Goal: Check status: Check status

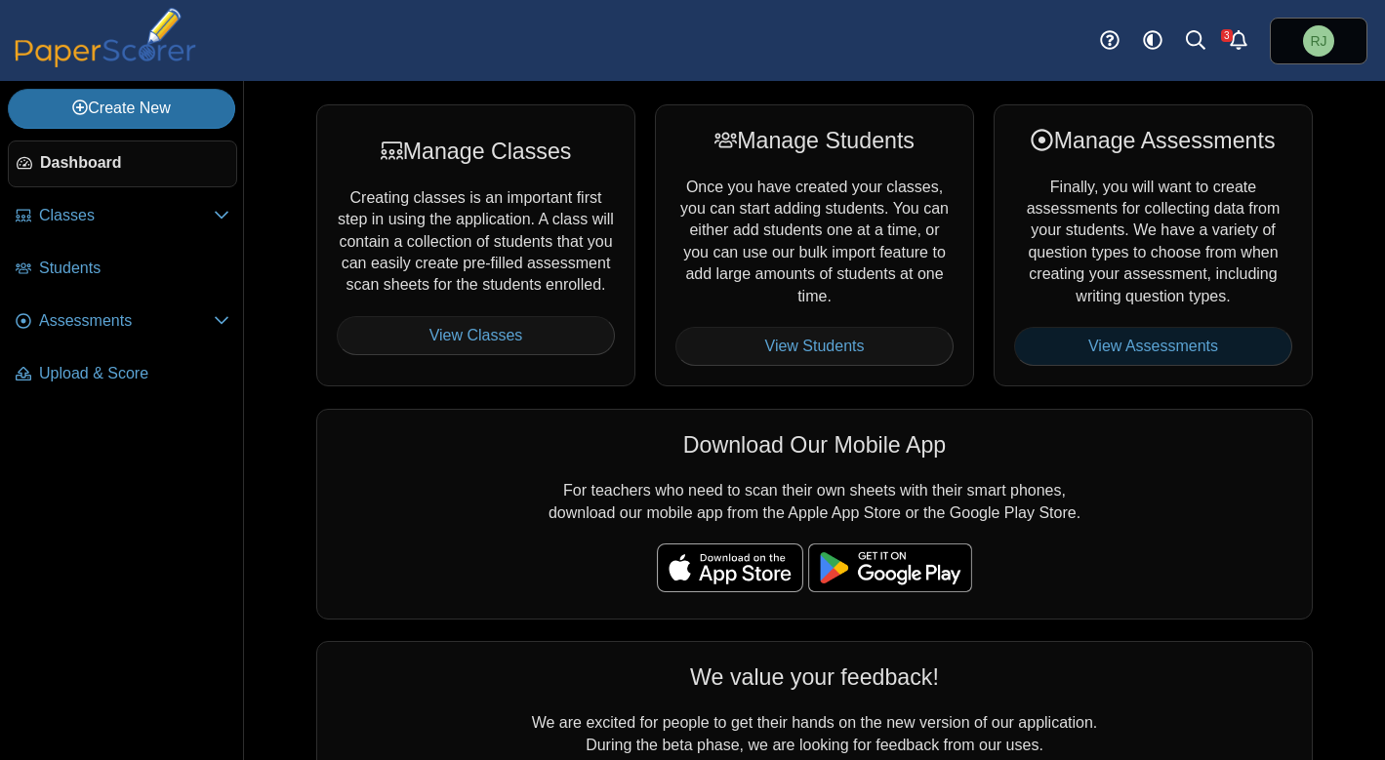
click at [1151, 346] on link "View Assessments" at bounding box center [1153, 346] width 278 height 39
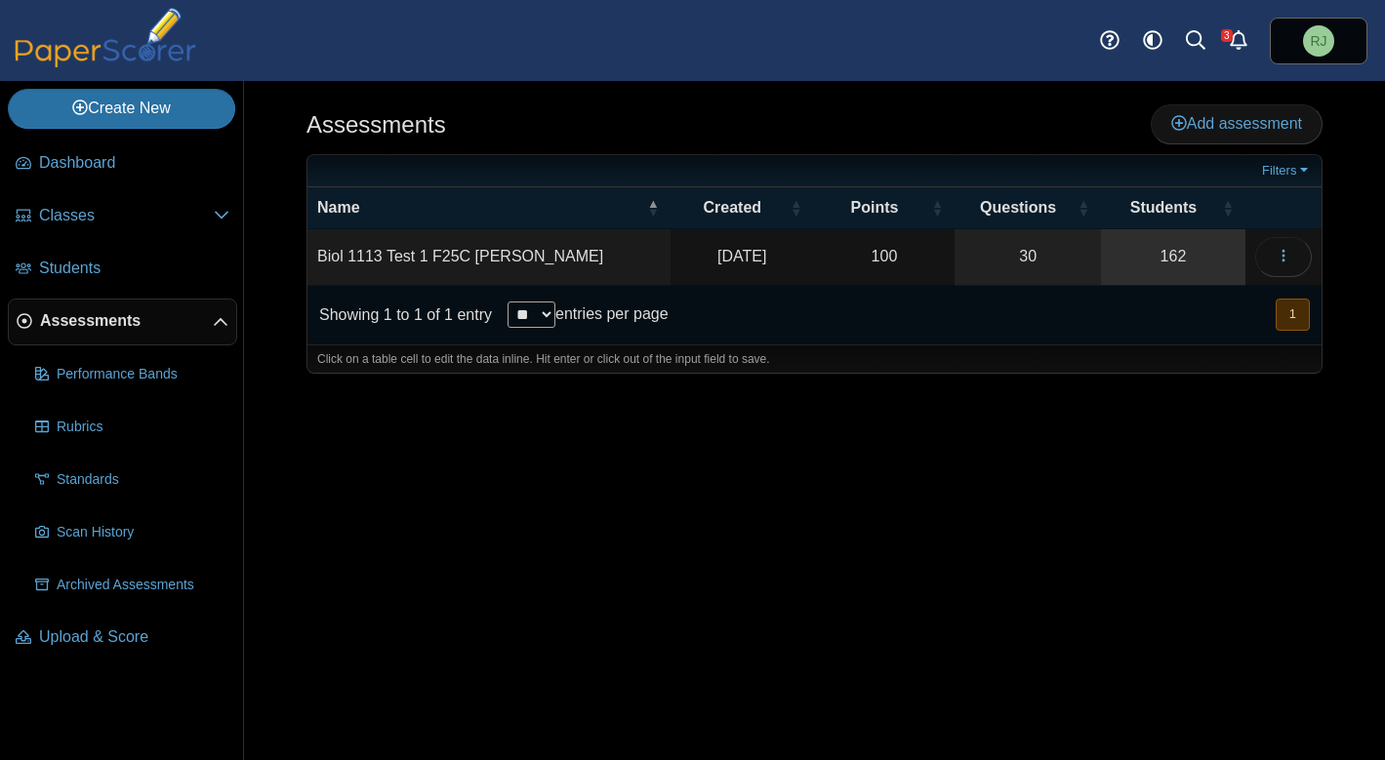
click at [1175, 255] on link "162" at bounding box center [1173, 256] width 144 height 55
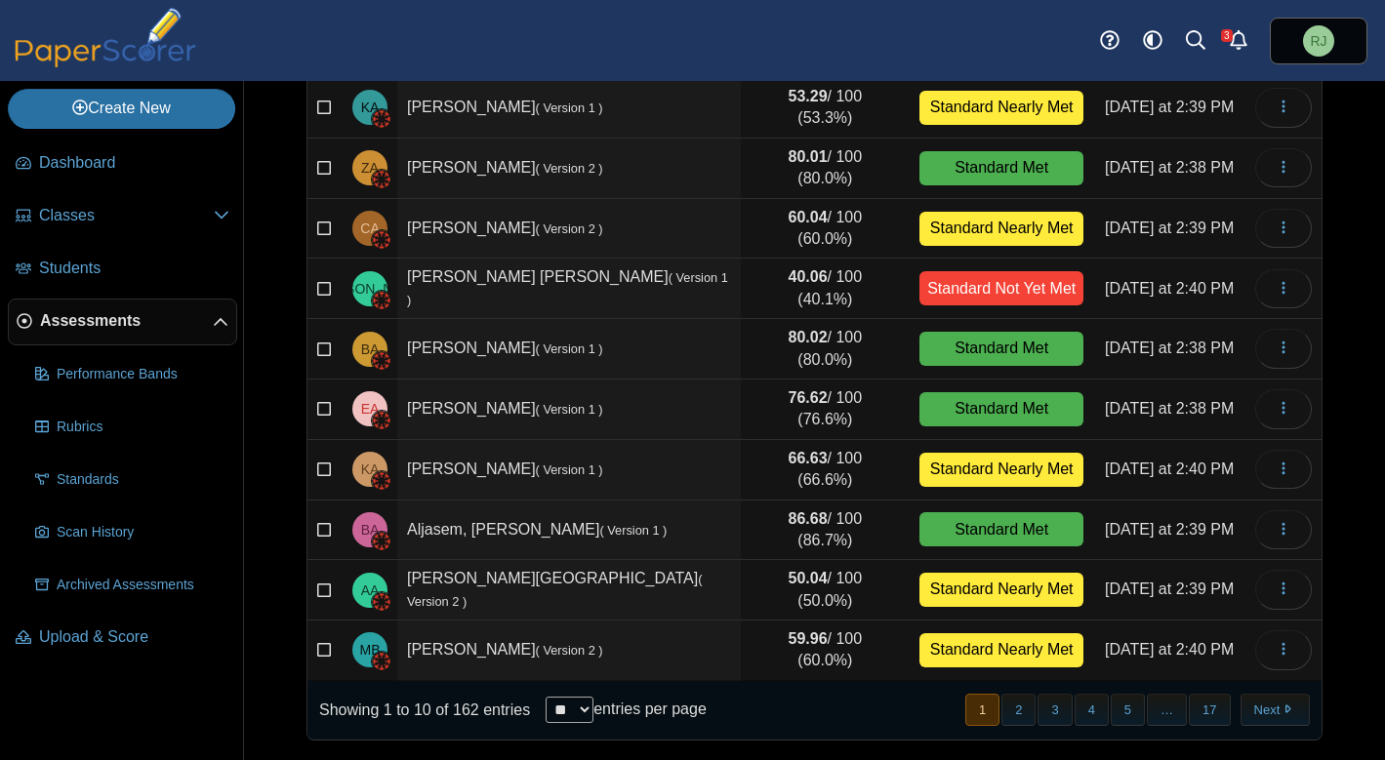
scroll to position [218, 0]
click at [593, 706] on select "** ** ** ***" at bounding box center [570, 710] width 48 height 26
select select "***"
click at [548, 697] on select "** ** ** ***" at bounding box center [570, 710] width 48 height 26
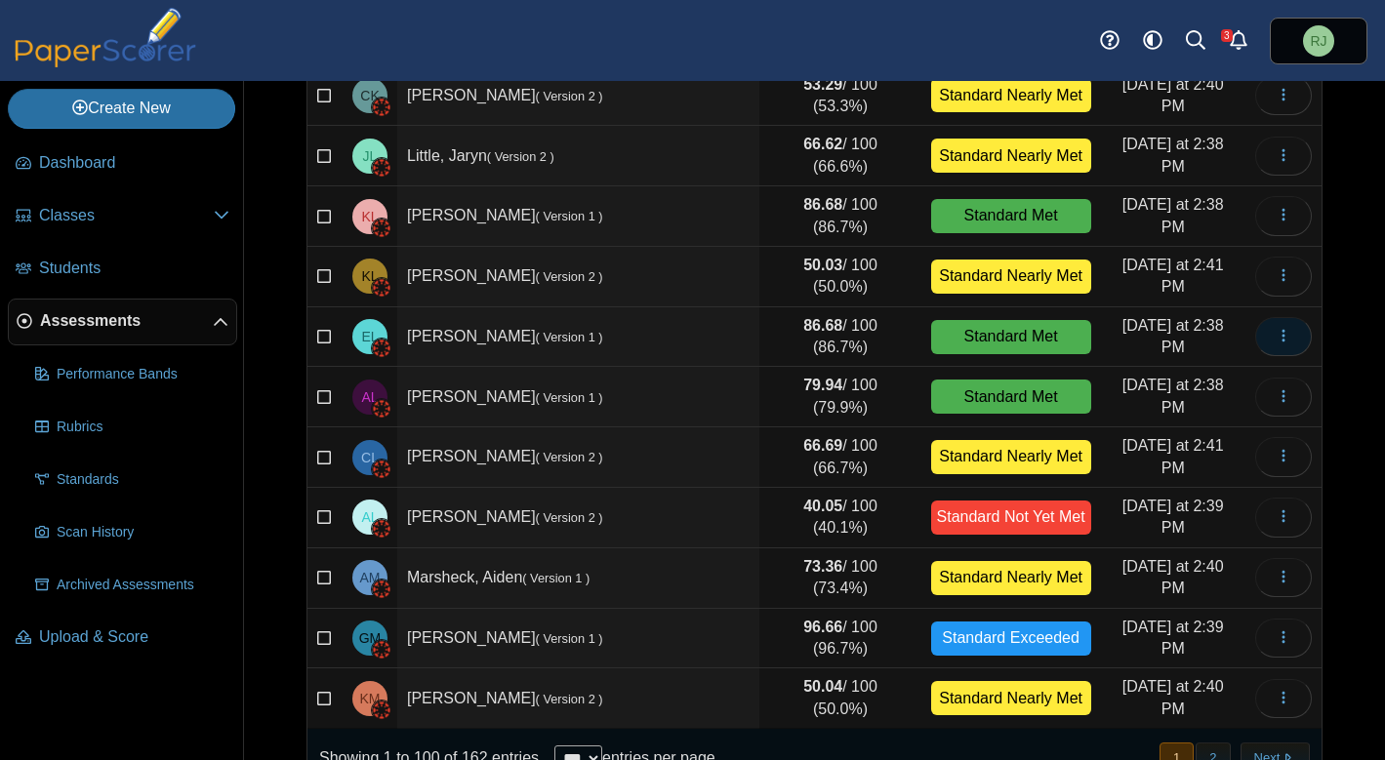
scroll to position [5690, 0]
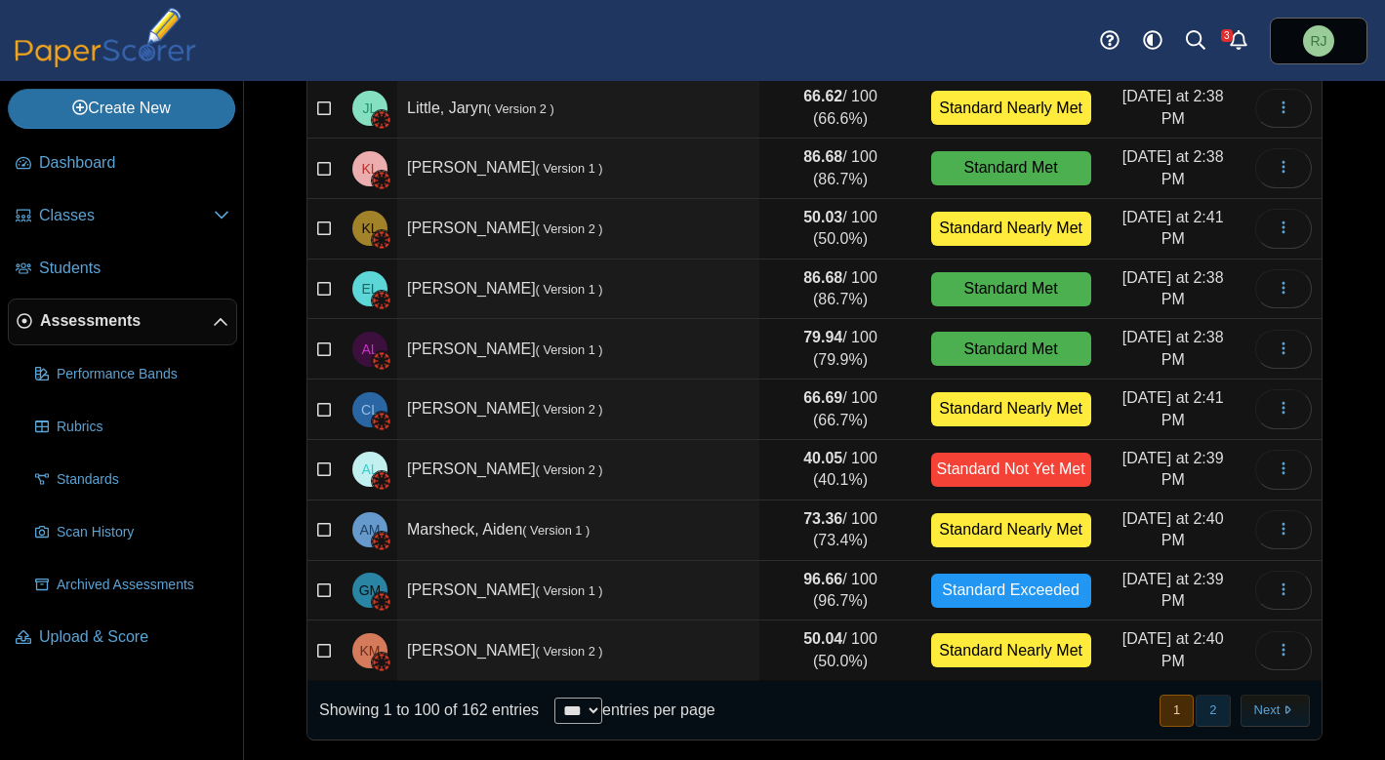
click at [1207, 712] on button "2" at bounding box center [1213, 711] width 34 height 32
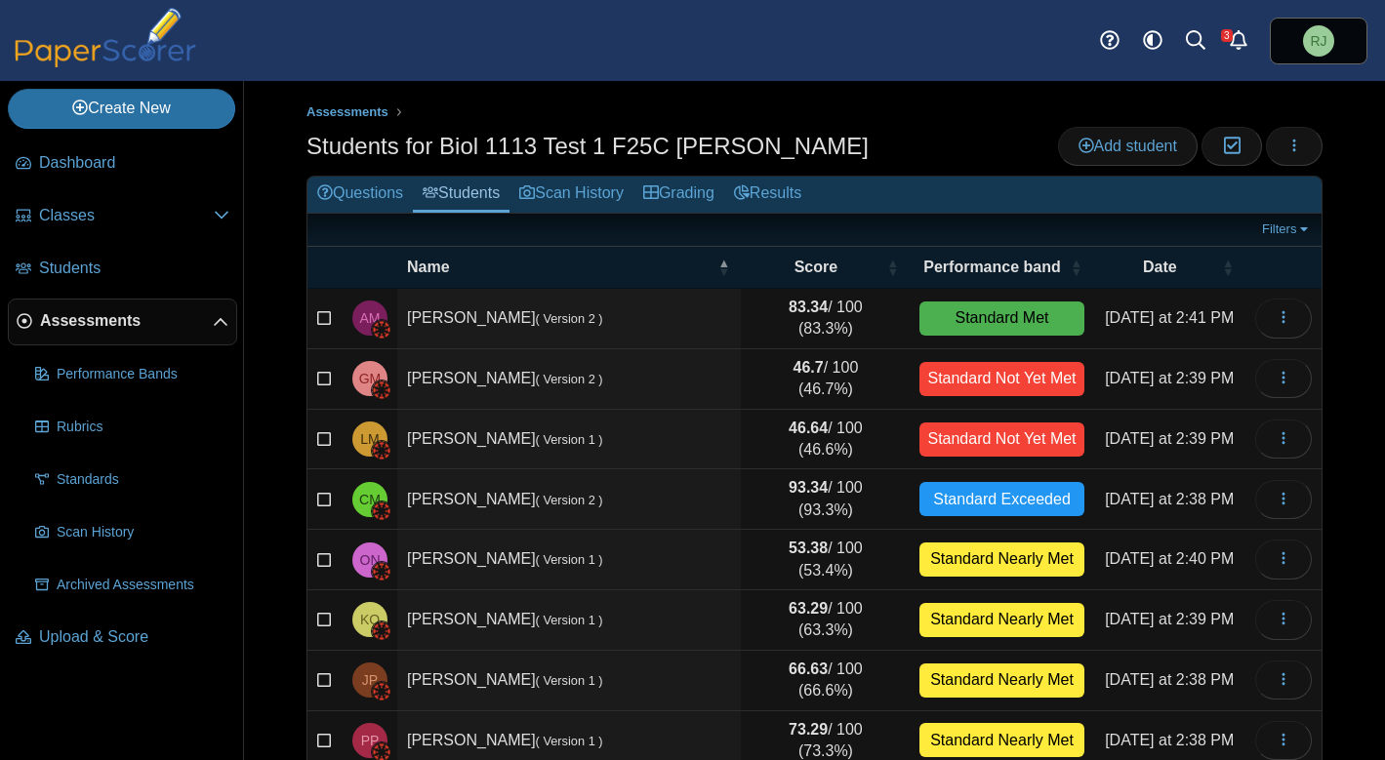
scroll to position [0, 0]
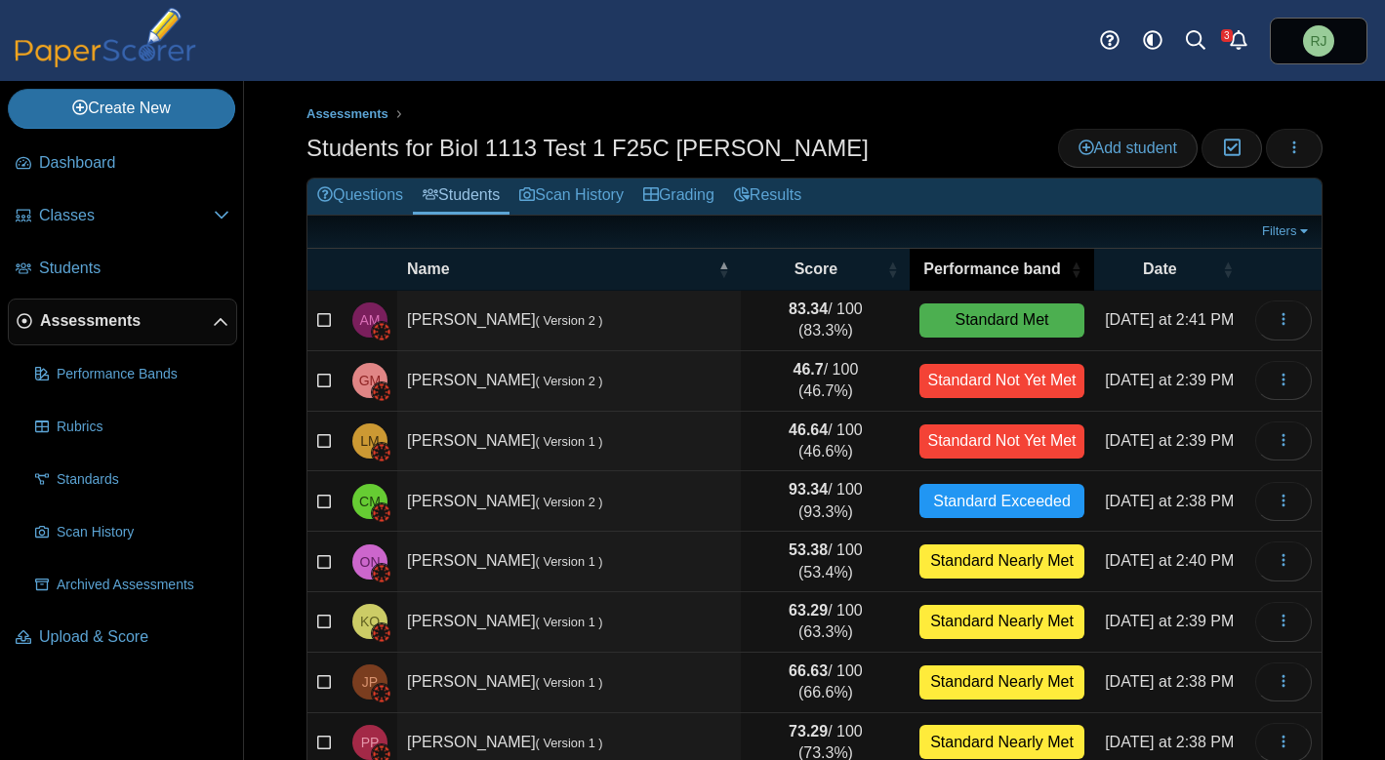
click at [1071, 265] on span "\a Performance band\a : Activate to sort" at bounding box center [1077, 269] width 12 height 41
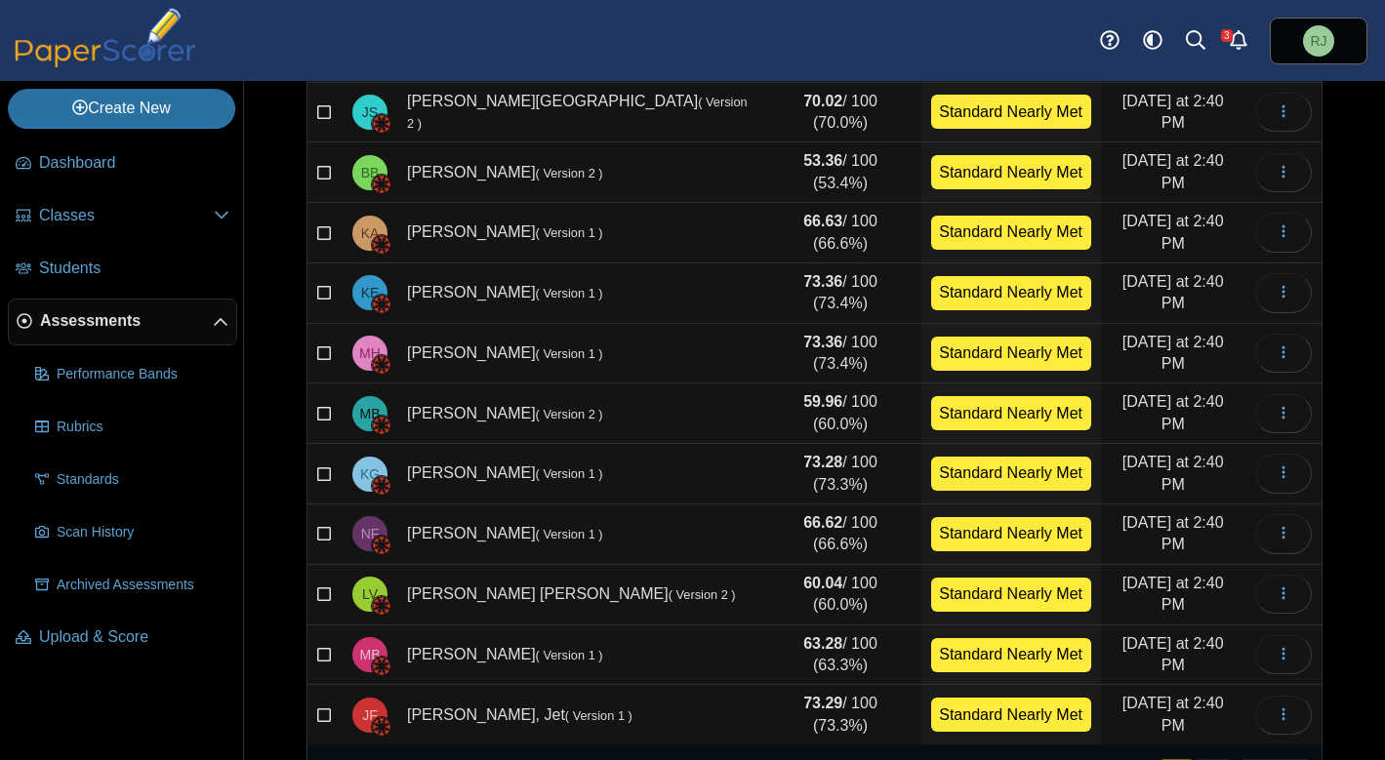
scroll to position [5690, 0]
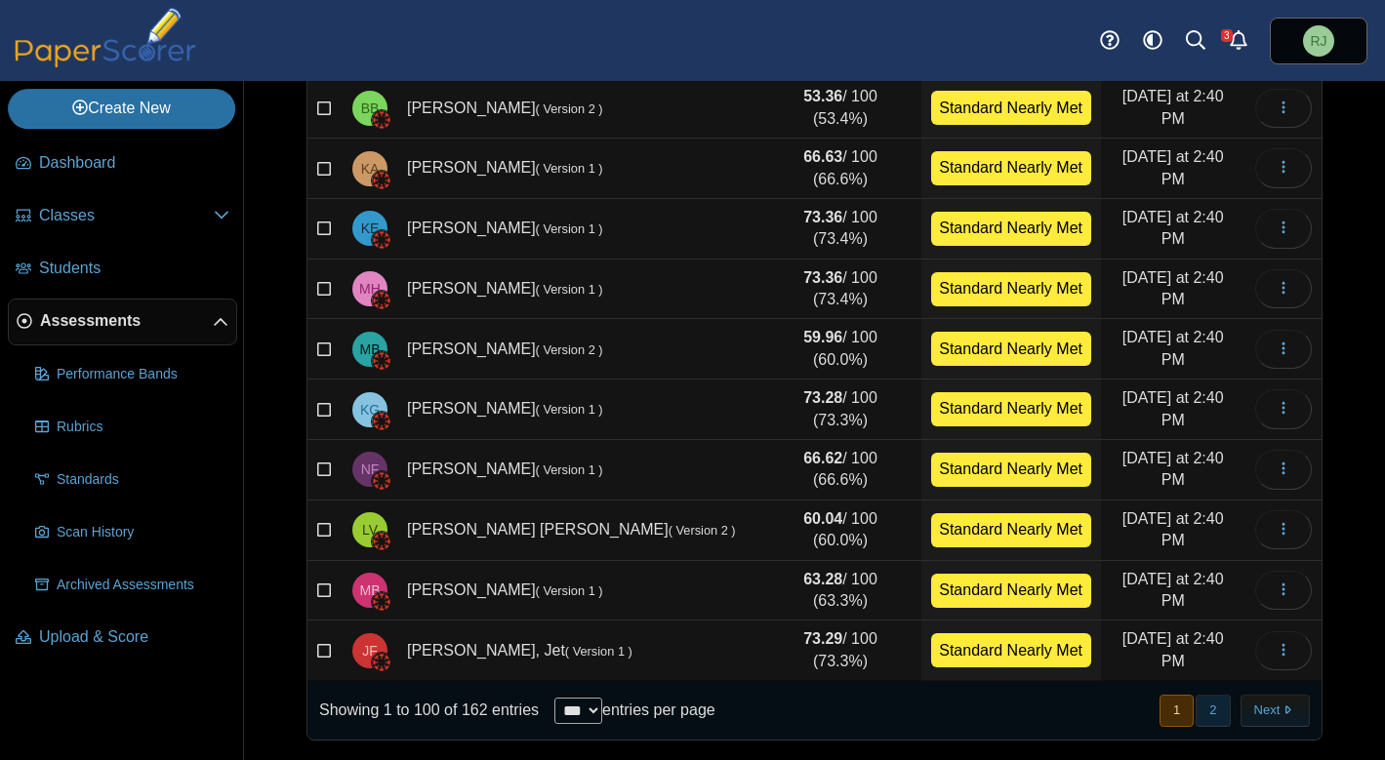
click at [1198, 712] on button "2" at bounding box center [1213, 711] width 34 height 32
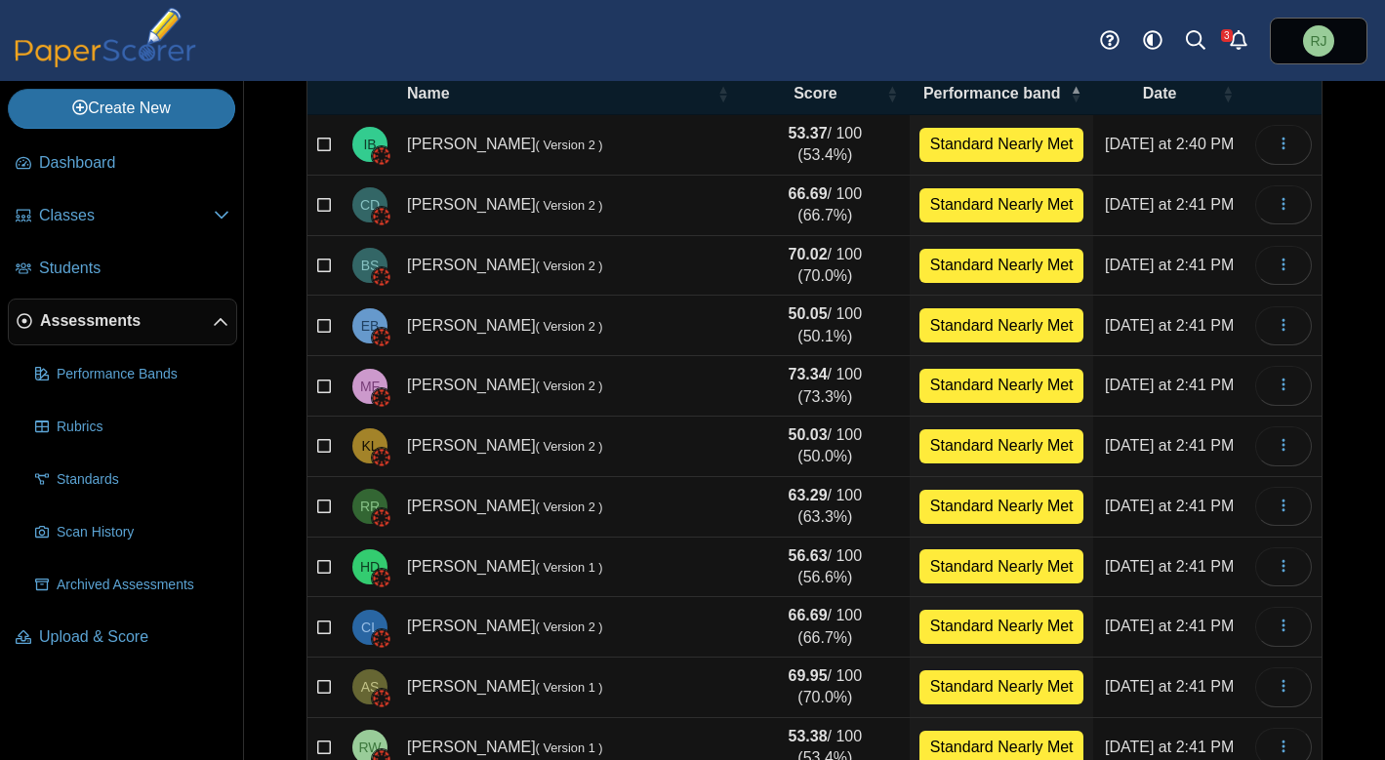
scroll to position [0, 0]
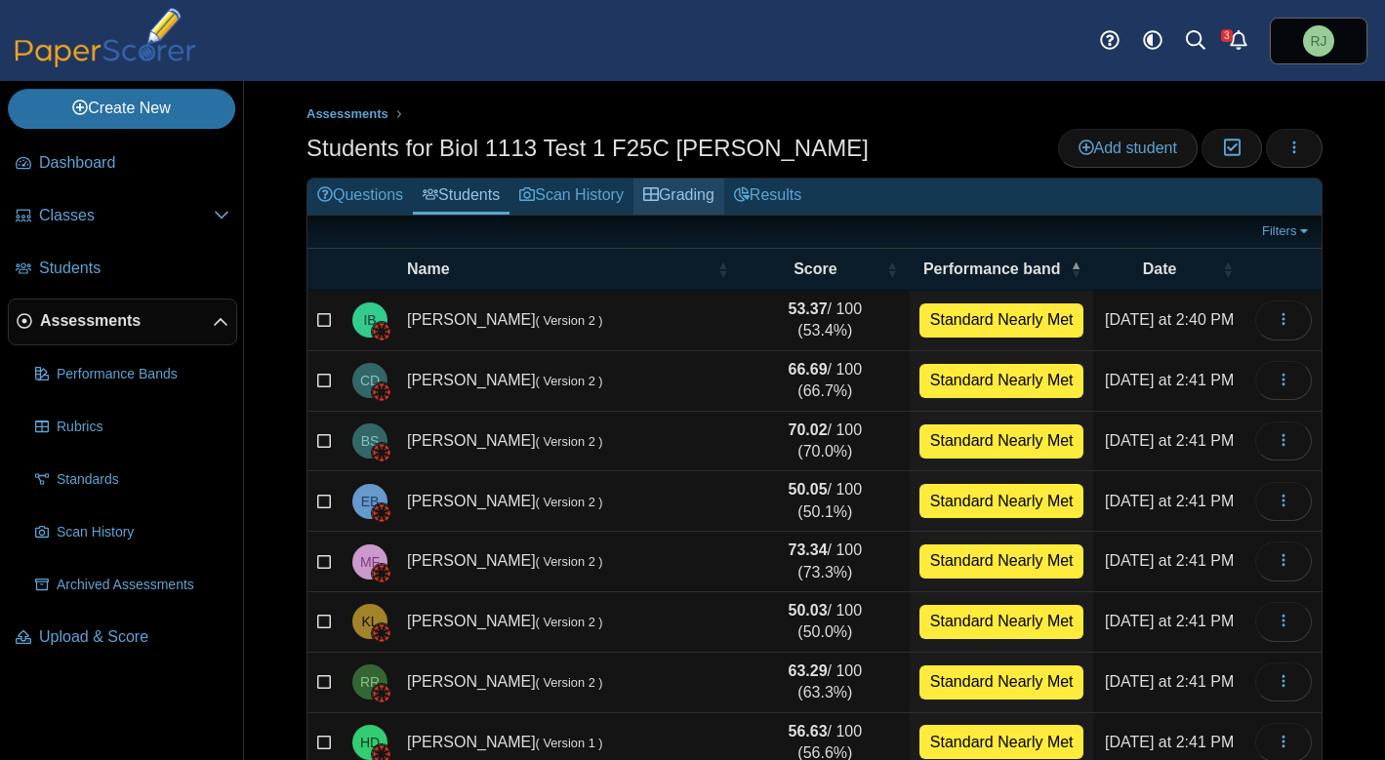
click at [687, 187] on link "Grading" at bounding box center [679, 197] width 91 height 36
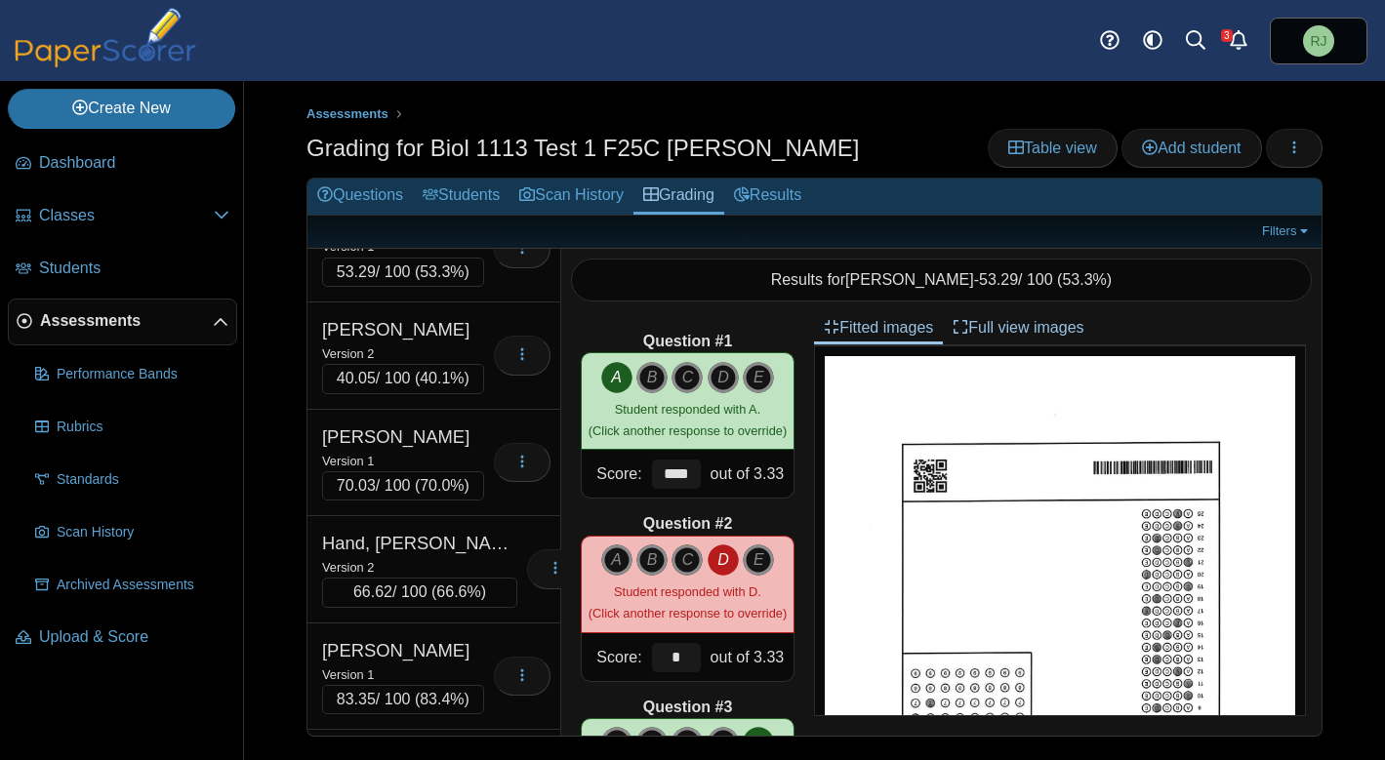
scroll to position [7552, 0]
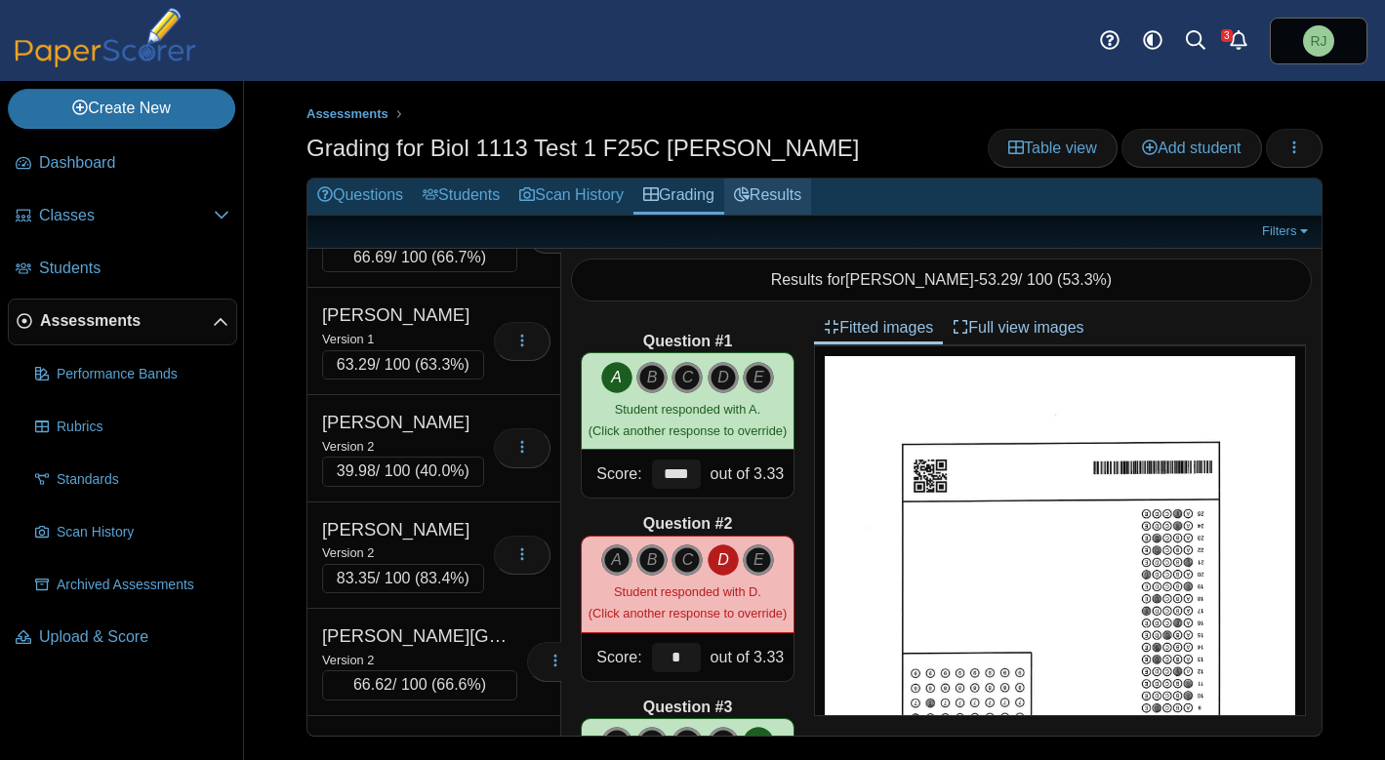
click at [784, 196] on link "Results" at bounding box center [767, 197] width 87 height 36
